Goal: Navigation & Orientation: Find specific page/section

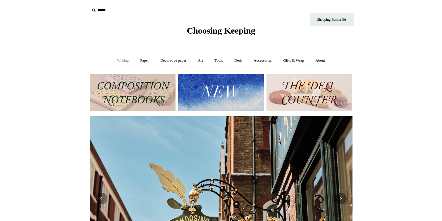
click at [119, 59] on link "Writing +" at bounding box center [123, 60] width 22 height 15
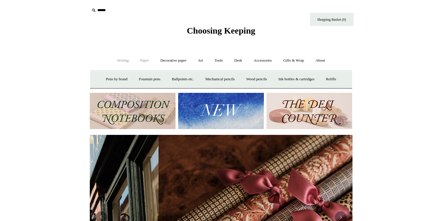
scroll to position [0, 525]
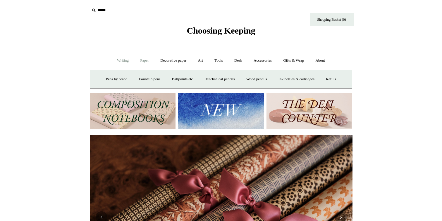
click at [145, 62] on link "Paper +" at bounding box center [144, 60] width 19 height 15
click at [129, 81] on link "Notebooks +" at bounding box center [139, 79] width 27 height 15
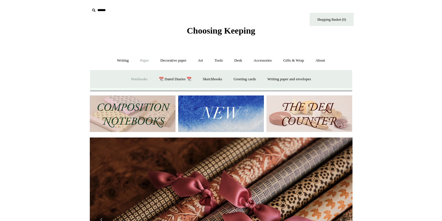
click at [129, 81] on link "Notebooks -" at bounding box center [139, 79] width 27 height 15
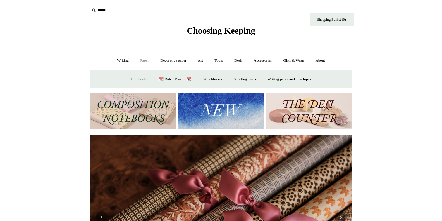
click at [129, 81] on link "Notebooks +" at bounding box center [139, 79] width 27 height 15
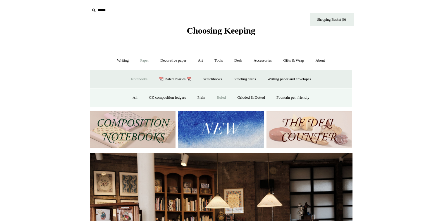
scroll to position [0, 0]
click at [128, 97] on link "All" at bounding box center [134, 97] width 15 height 15
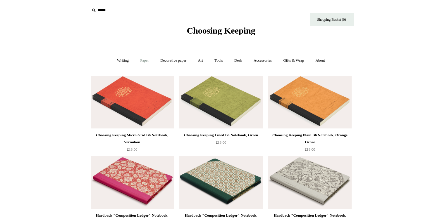
click at [143, 59] on link "Paper +" at bounding box center [144, 60] width 19 height 15
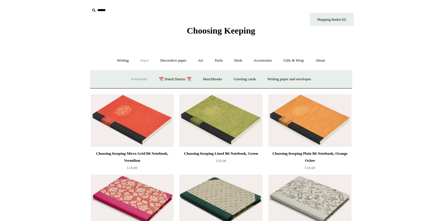
click at [132, 78] on link "Notebooks +" at bounding box center [139, 79] width 27 height 15
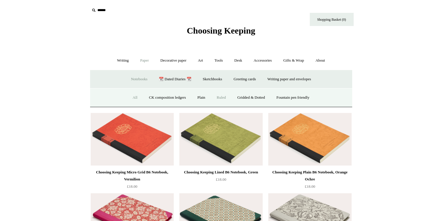
click at [221, 98] on link "Ruled" at bounding box center [221, 97] width 20 height 15
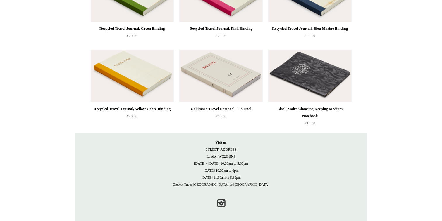
scroll to position [1155, 0]
